Goal: Ask a question

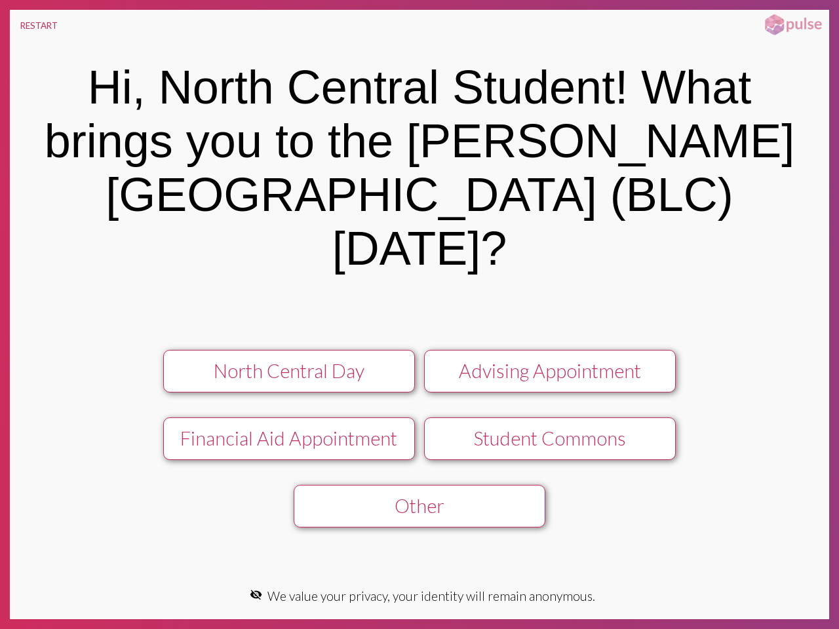
click at [39, 26] on button "RESTART" at bounding box center [39, 25] width 58 height 31
click at [289, 360] on div "North Central Day" at bounding box center [288, 371] width 225 height 22
click at [550, 360] on div "Advising Appointment" at bounding box center [549, 371] width 225 height 22
click at [289, 427] on div "Financial Aid Appointment" at bounding box center [288, 438] width 225 height 22
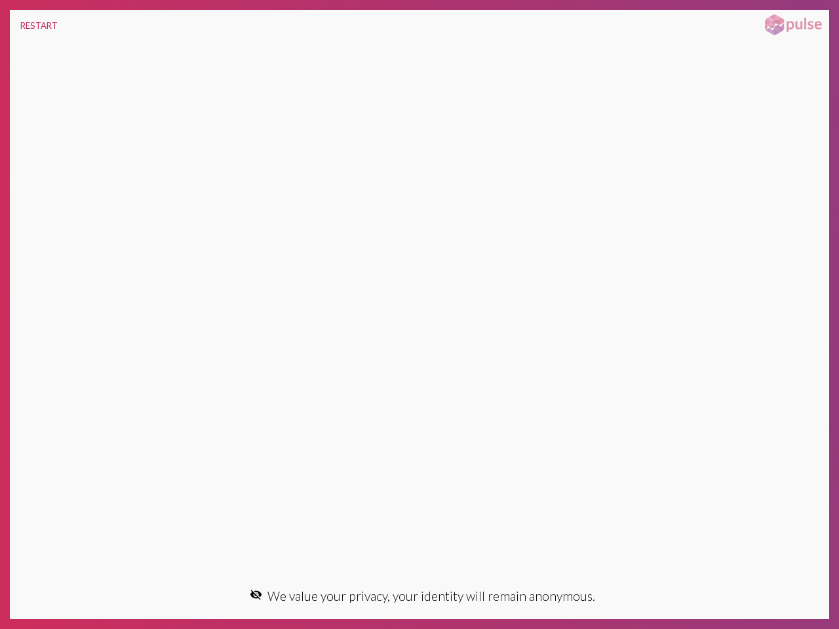
click at [785, 403] on div "Hi, North Central Student! What brings you to the [PERSON_NAME][GEOGRAPHIC_DATA…" at bounding box center [419, 312] width 819 height 542
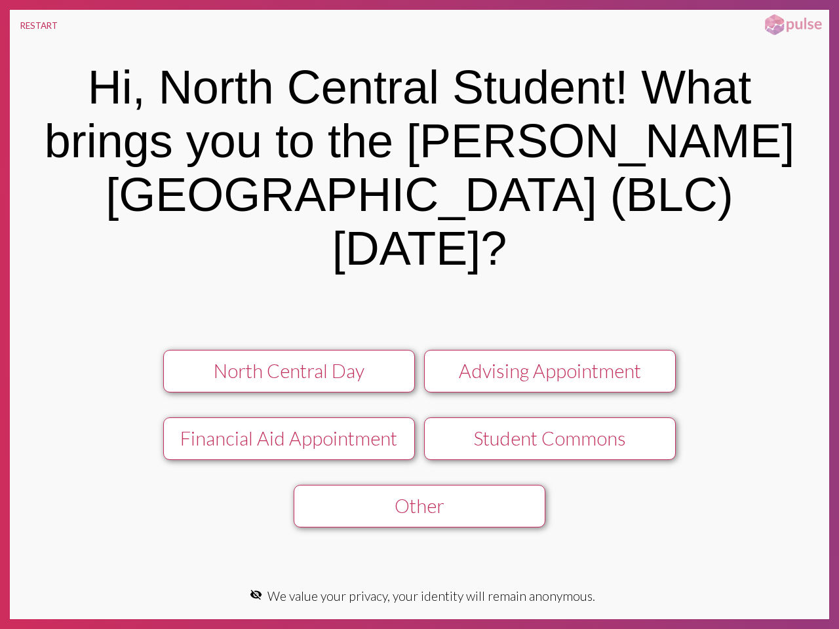
click at [785, 430] on div "Hi, North Central Student! What brings you to the [PERSON_NAME][GEOGRAPHIC_DATA…" at bounding box center [419, 312] width 819 height 542
